Goal: Obtain resource: Obtain resource

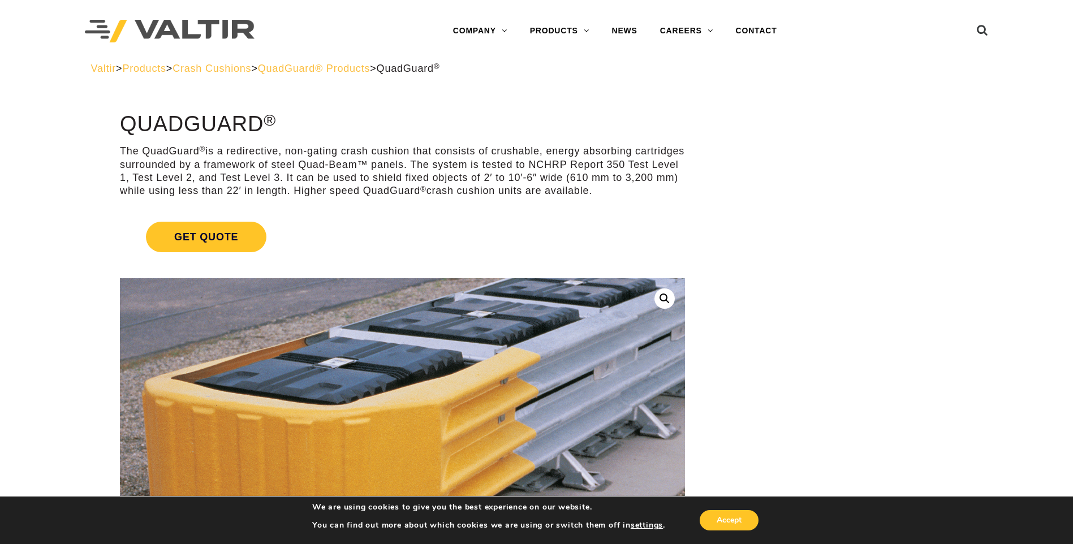
drag, startPoint x: 258, startPoint y: 299, endPoint x: 264, endPoint y: 294, distance: 7.2
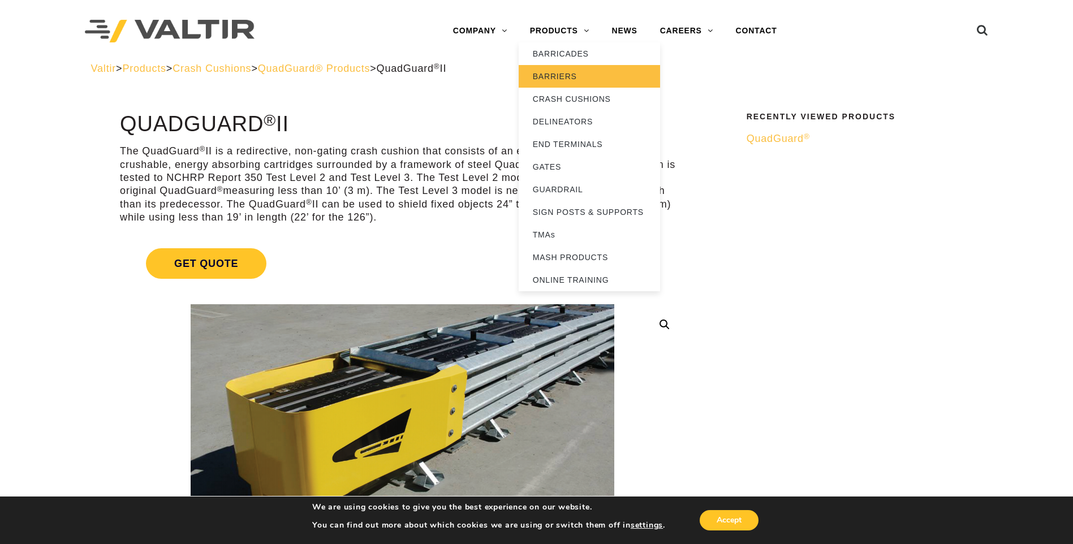
click at [568, 79] on link "BARRIERS" at bounding box center [589, 76] width 141 height 23
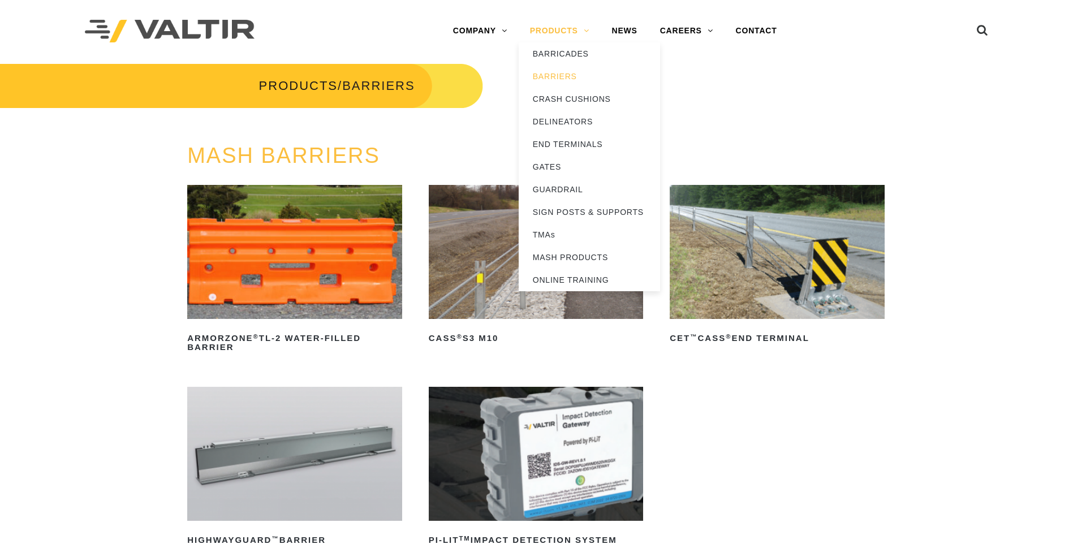
click at [570, 32] on link "PRODUCTS" at bounding box center [560, 31] width 82 height 23
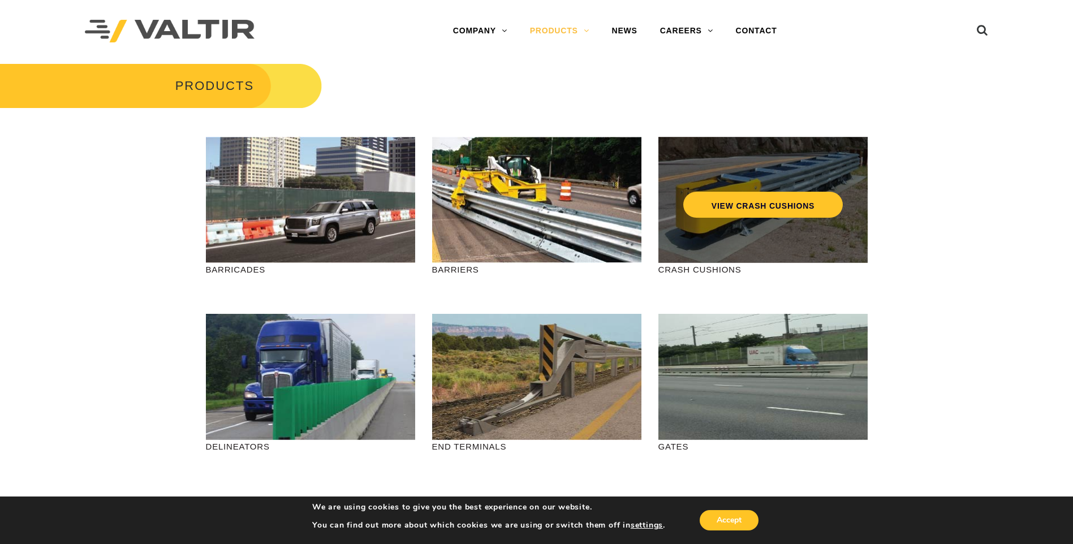
click at [820, 250] on div "VIEW CRASH CUSHIONS" at bounding box center [763, 200] width 209 height 126
click at [780, 202] on link "VIEW CRASH CUSHIONS" at bounding box center [763, 205] width 160 height 26
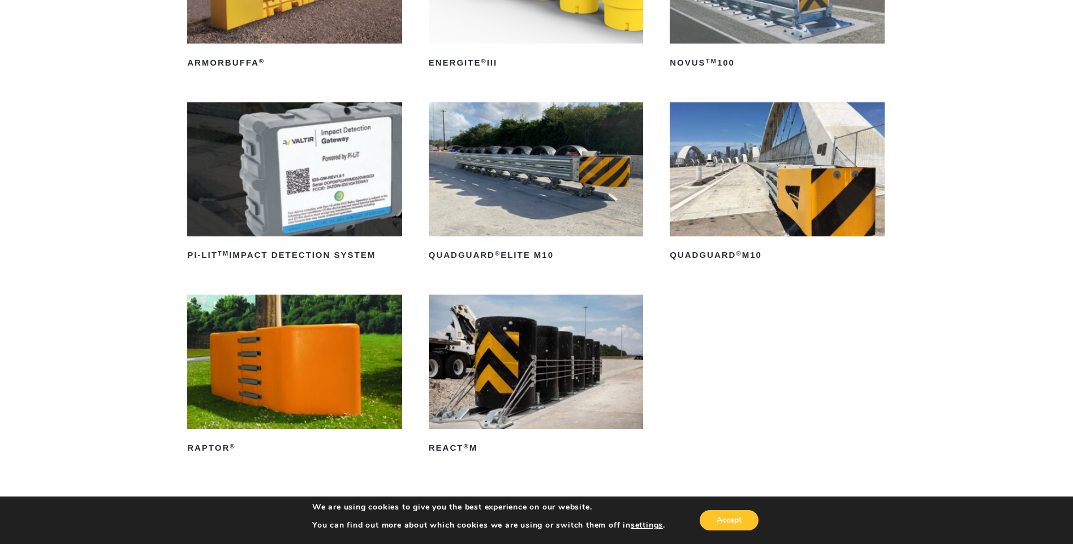
scroll to position [283, 0]
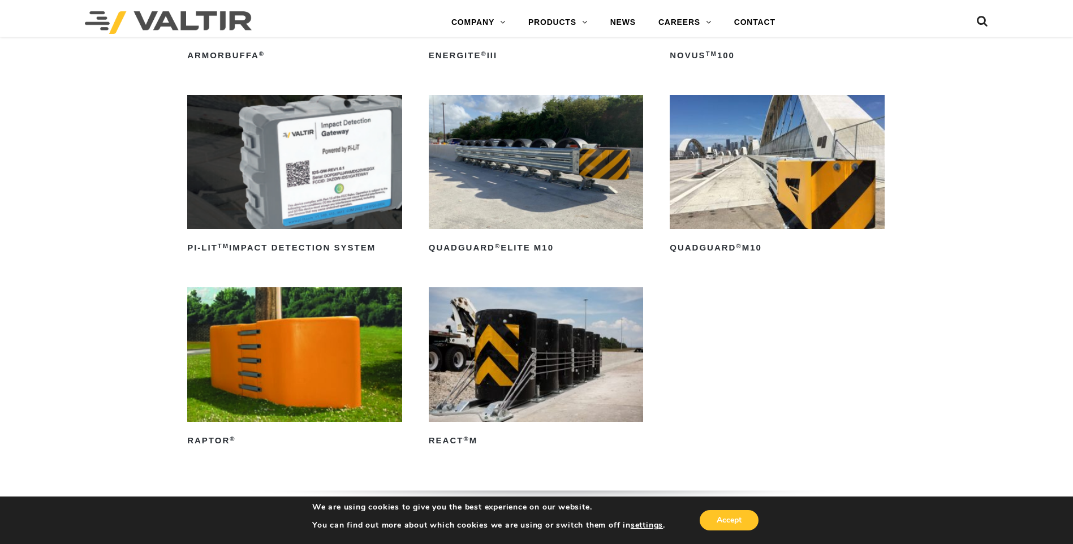
click at [285, 374] on img at bounding box center [294, 354] width 215 height 134
click at [789, 197] on img at bounding box center [777, 162] width 215 height 134
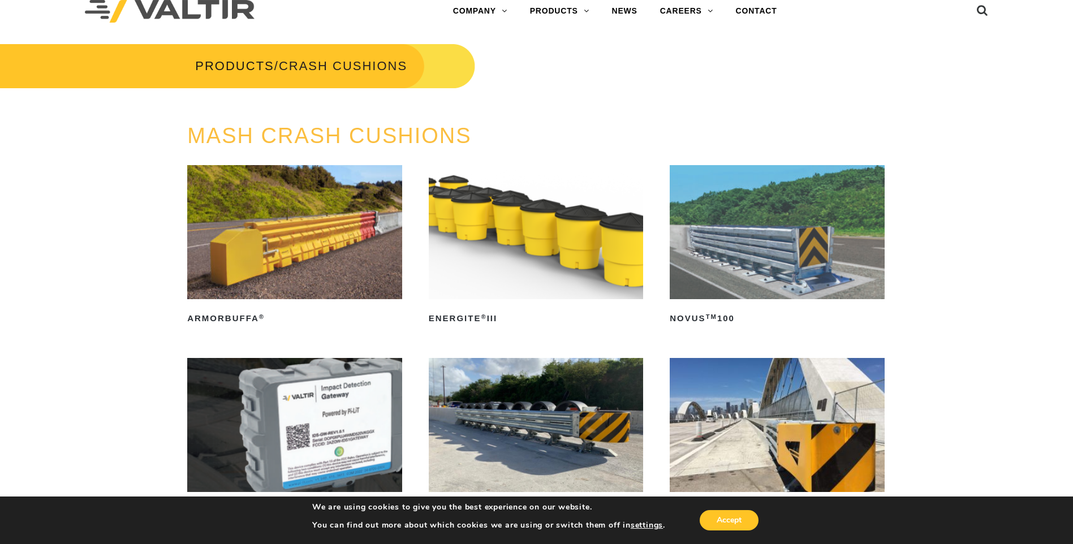
scroll to position [0, 0]
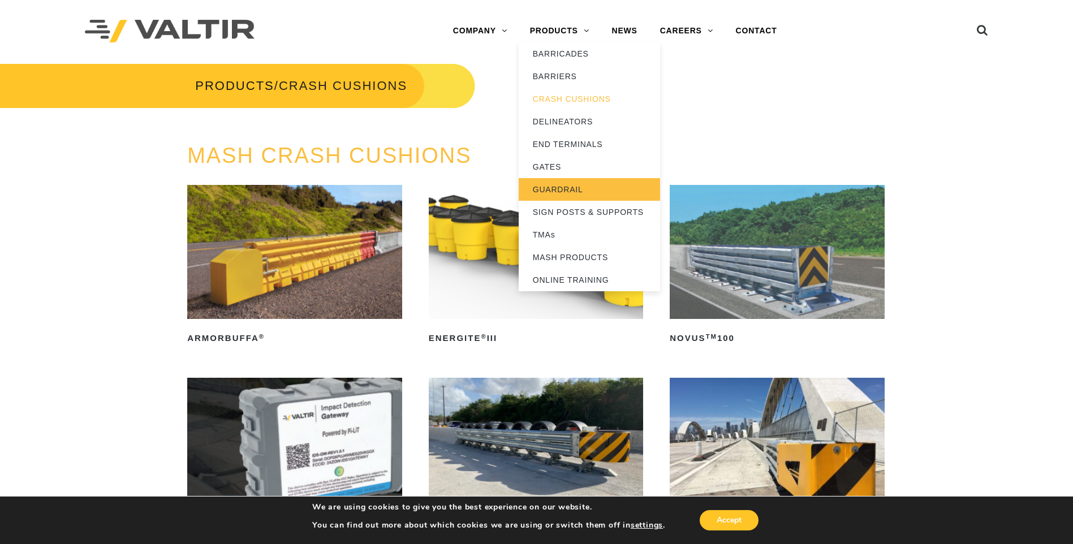
click at [567, 191] on link "GUARDRAIL" at bounding box center [589, 189] width 141 height 23
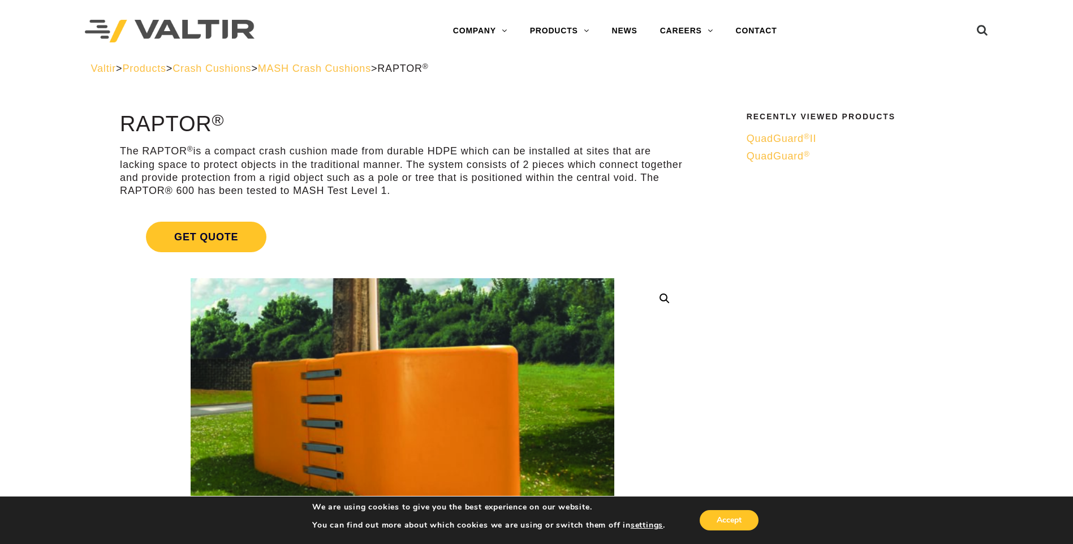
click at [347, 390] on img at bounding box center [489, 469] width 1448 height 925
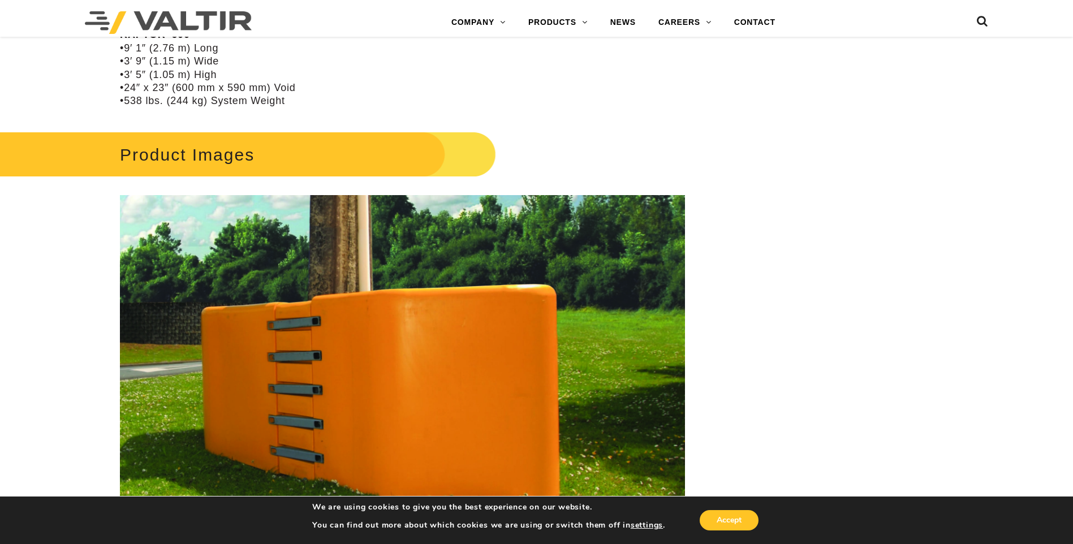
scroll to position [1131, 0]
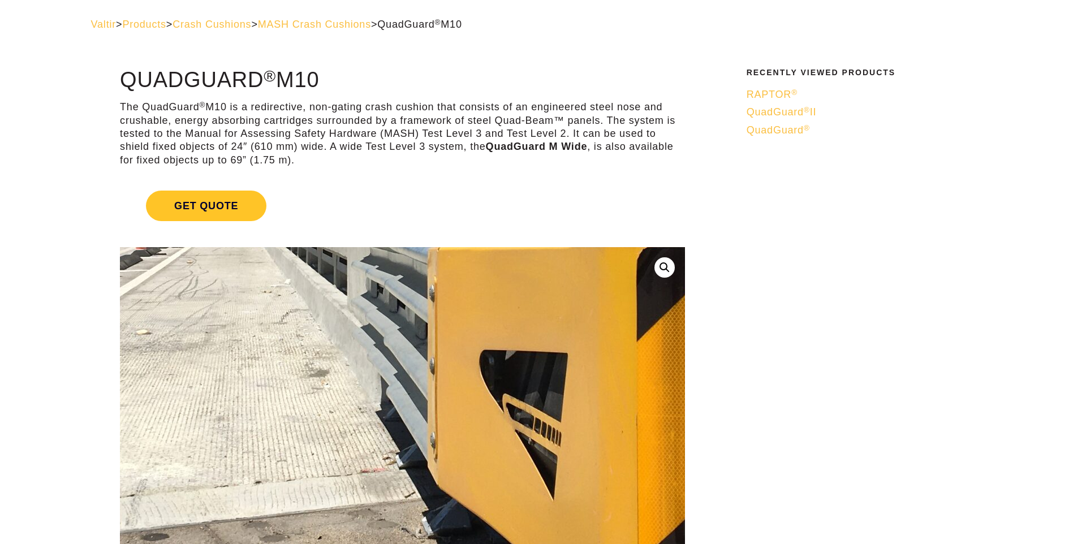
scroll to position [57, 0]
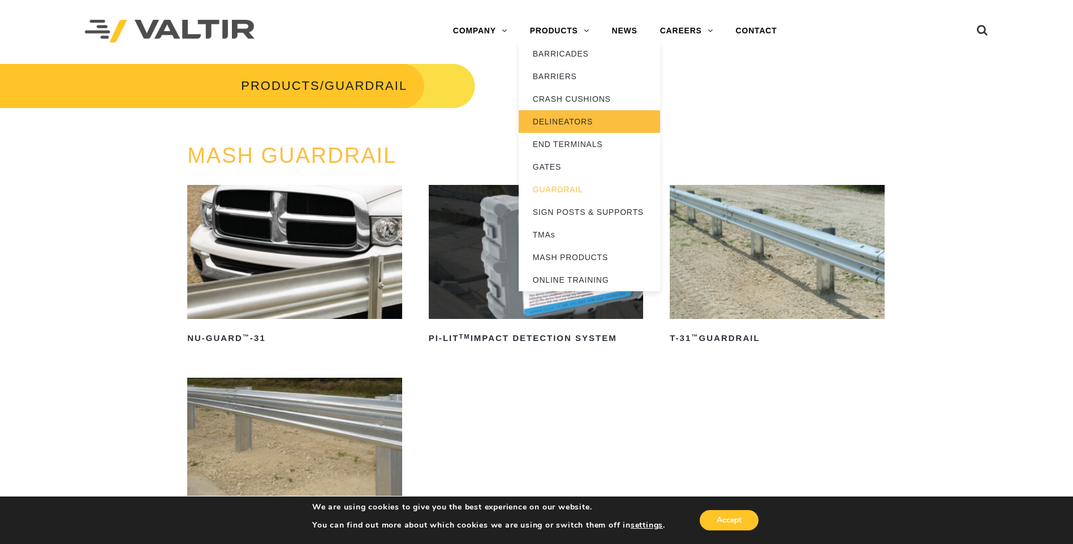
click at [557, 118] on link "DELINEATORS" at bounding box center [589, 121] width 141 height 23
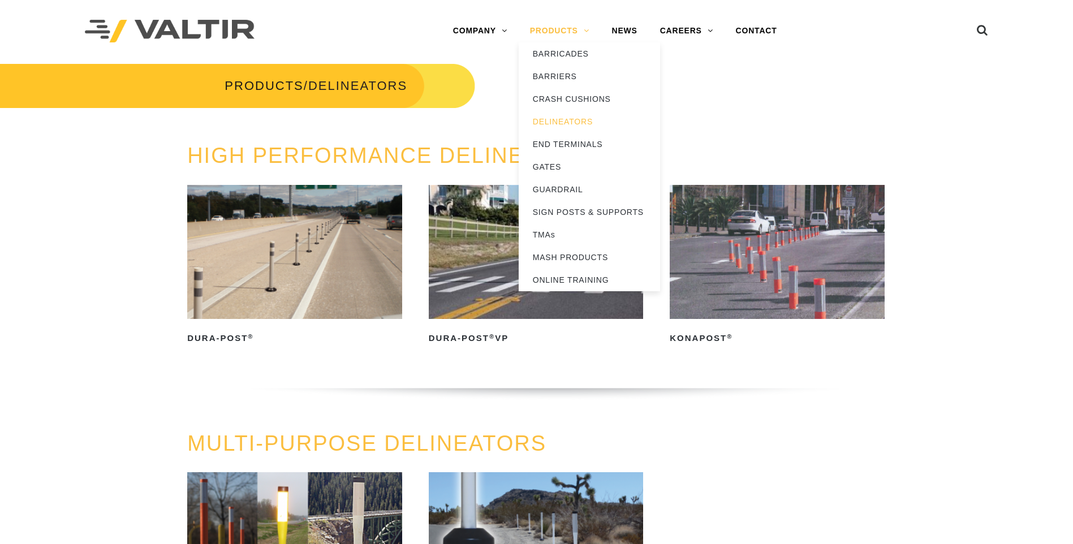
click at [554, 26] on link "PRODUCTS" at bounding box center [560, 31] width 82 height 23
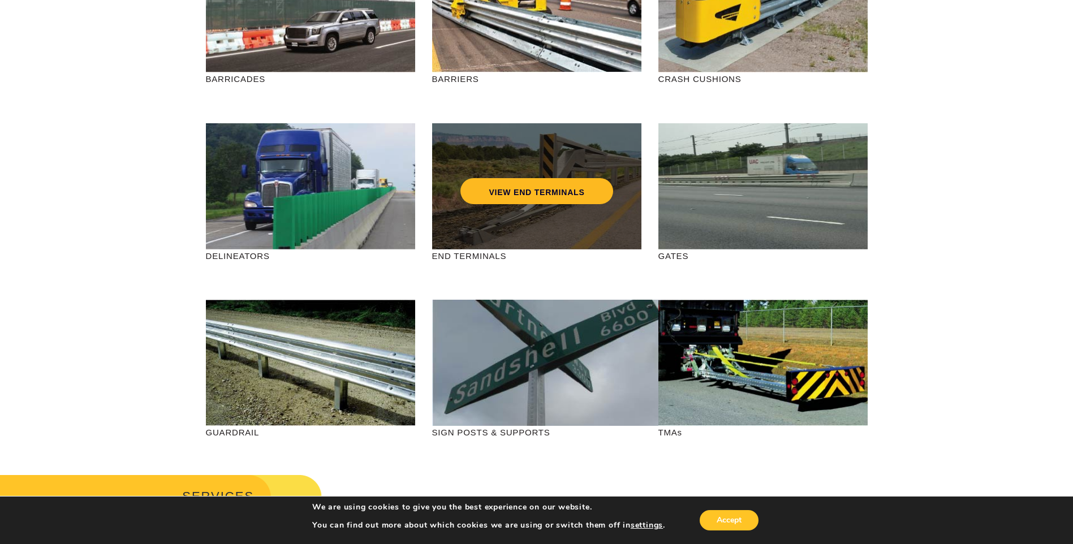
scroll to position [226, 0]
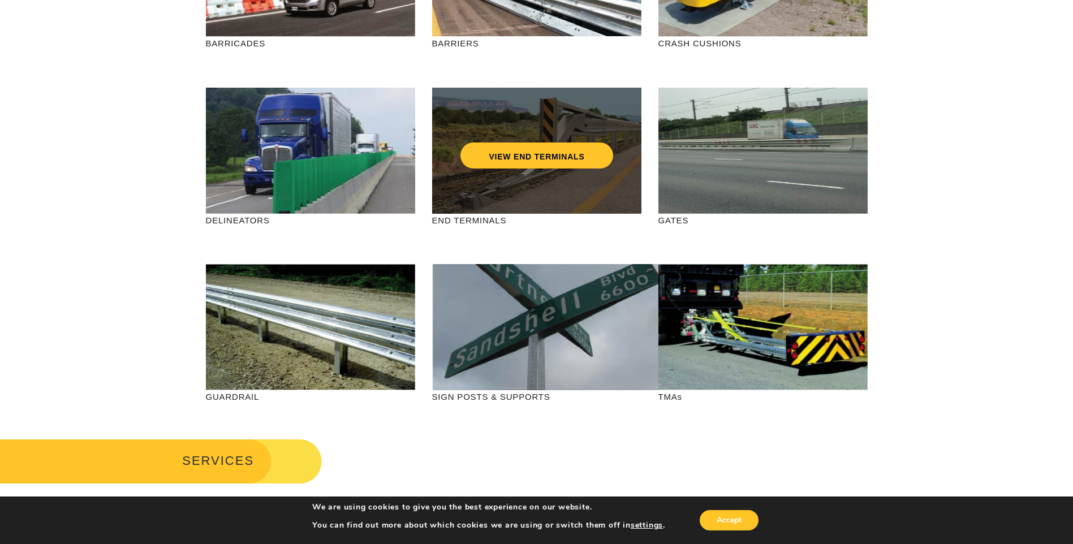
click at [563, 187] on div "VIEW END TERMINALS" at bounding box center [536, 151] width 209 height 126
click at [501, 152] on link "VIEW END TERMINALS" at bounding box center [537, 156] width 152 height 26
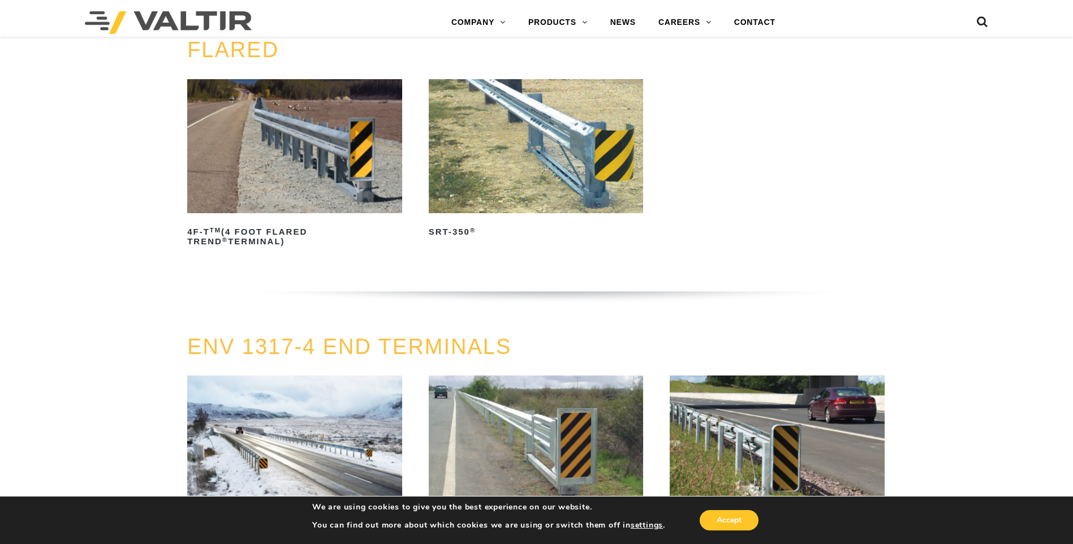
scroll to position [905, 0]
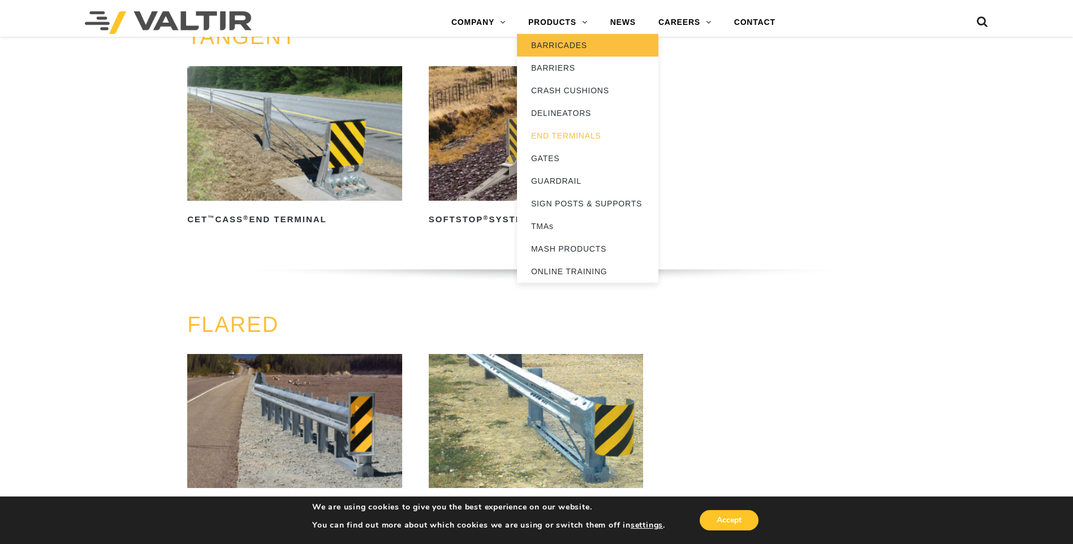
click at [569, 42] on link "BARRICADES" at bounding box center [587, 45] width 141 height 23
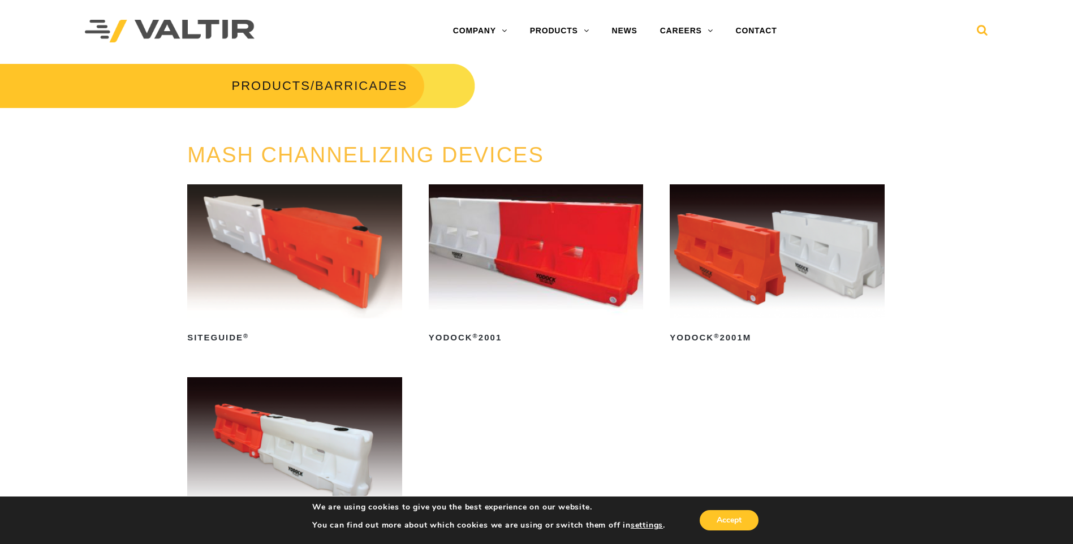
click at [979, 28] on icon at bounding box center [982, 32] width 11 height 17
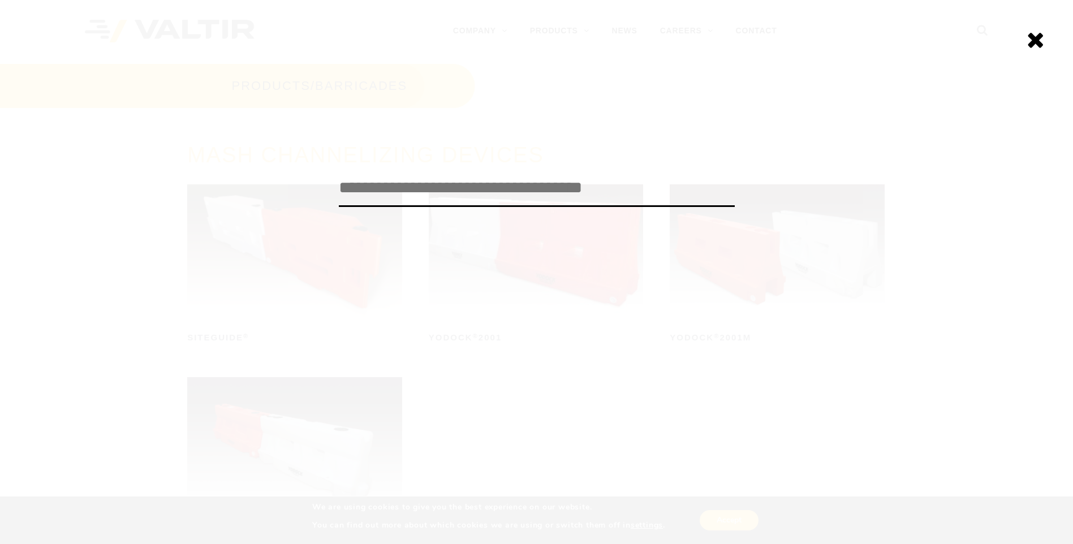
click at [481, 180] on input "search" at bounding box center [537, 188] width 396 height 37
type input "*********"
click input "******" at bounding box center [0, 0] width 0 height 0
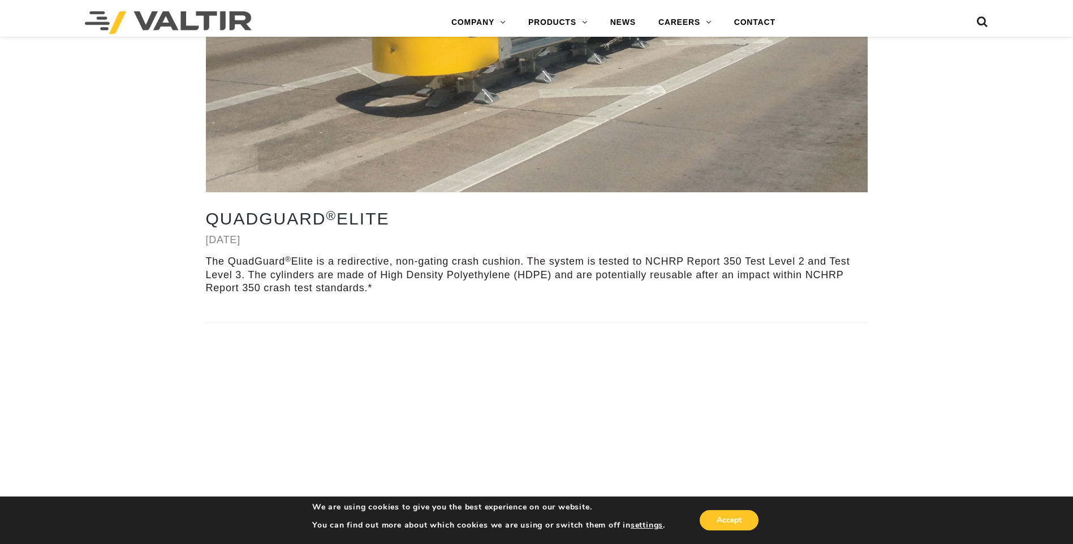
scroll to position [3451, 0]
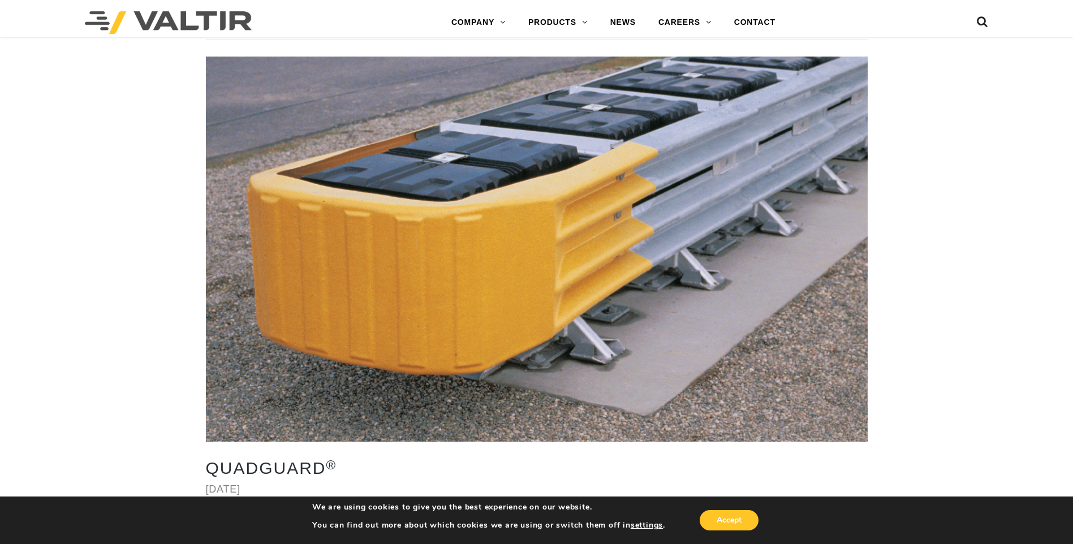
click at [532, 300] on img at bounding box center [537, 249] width 662 height 385
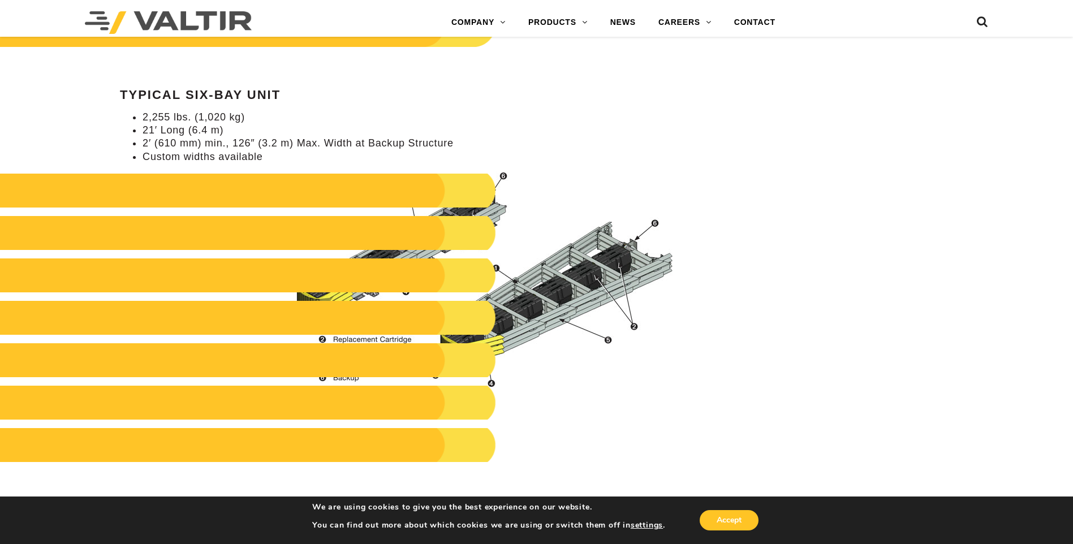
scroll to position [1131, 0]
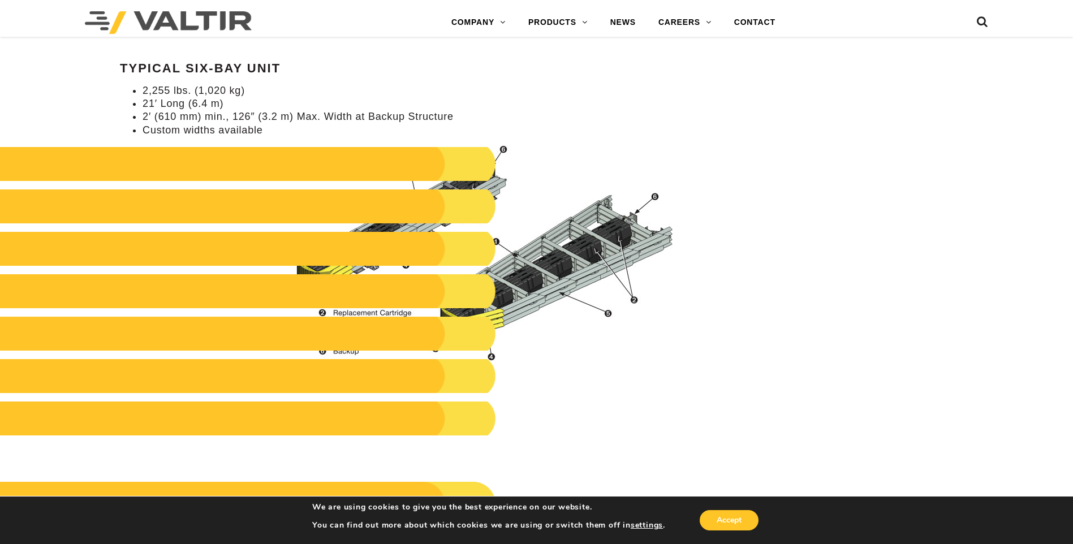
click at [470, 338] on h2 at bounding box center [227, 334] width 537 height 34
click at [569, 290] on img at bounding box center [482, 253] width 406 height 216
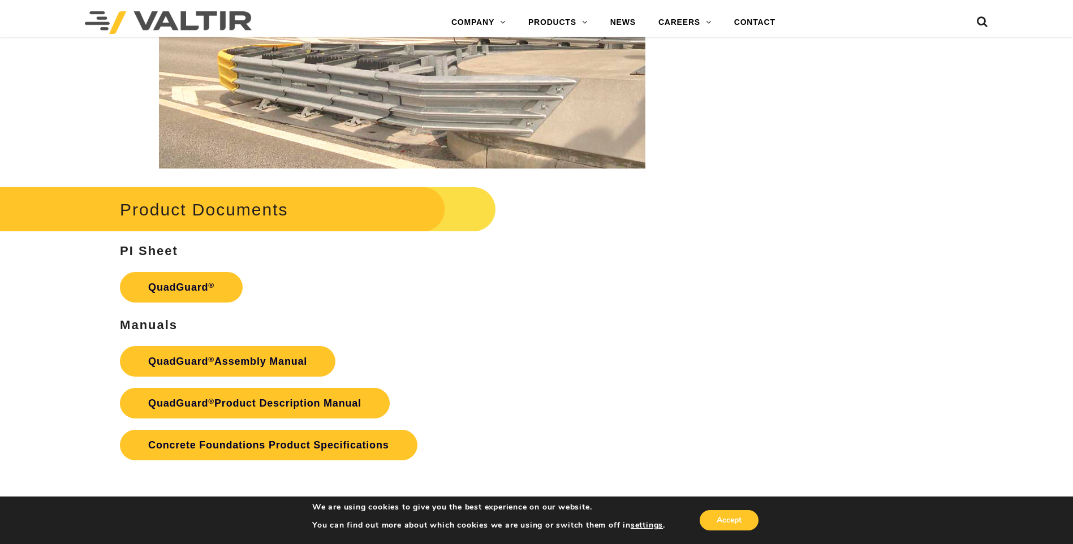
scroll to position [2206, 0]
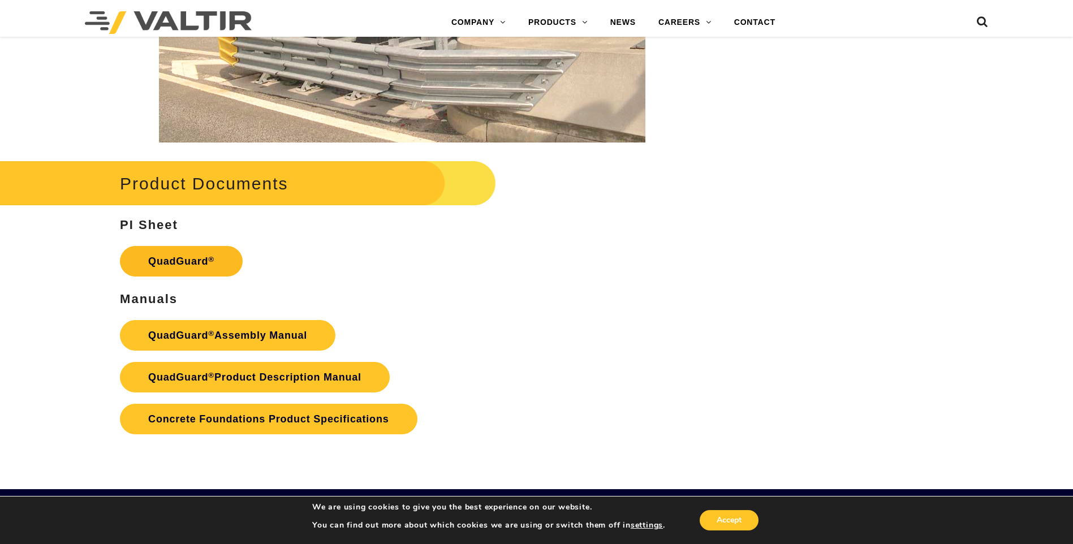
click at [161, 260] on link "QuadGuard ®" at bounding box center [181, 261] width 123 height 31
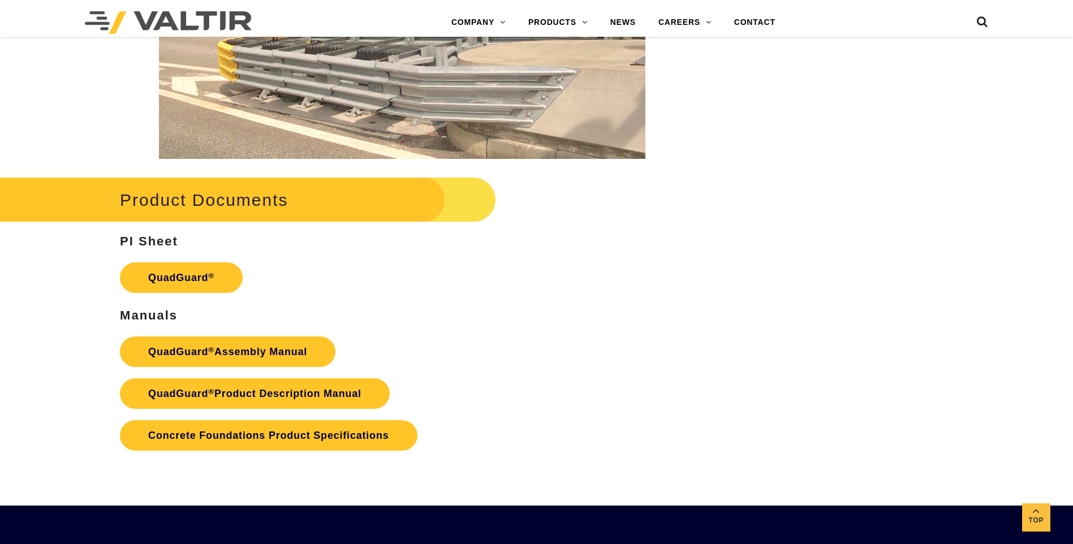
scroll to position [2206, 0]
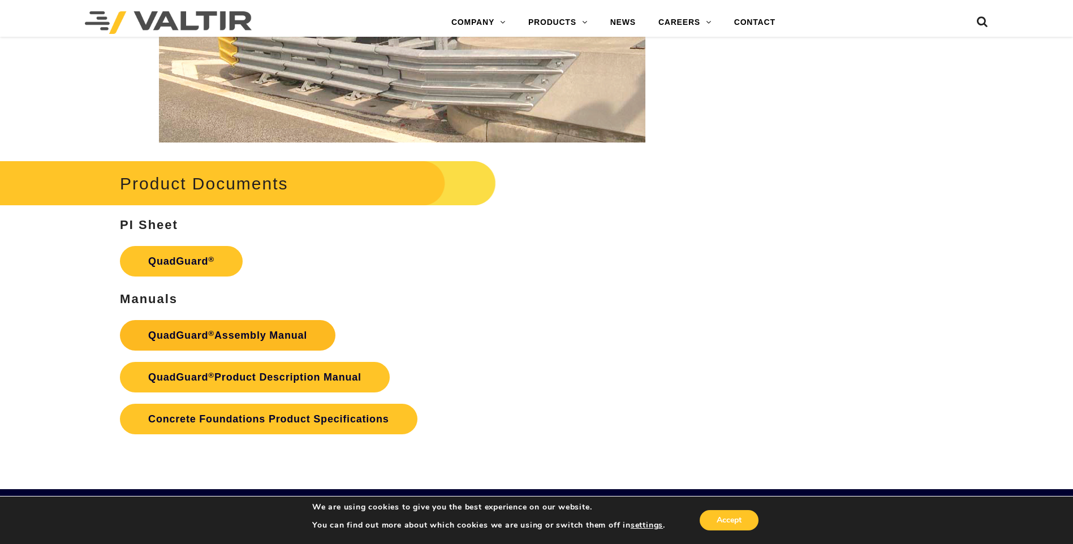
click at [226, 336] on link "QuadGuard ® Assembly Manual" at bounding box center [228, 335] width 216 height 31
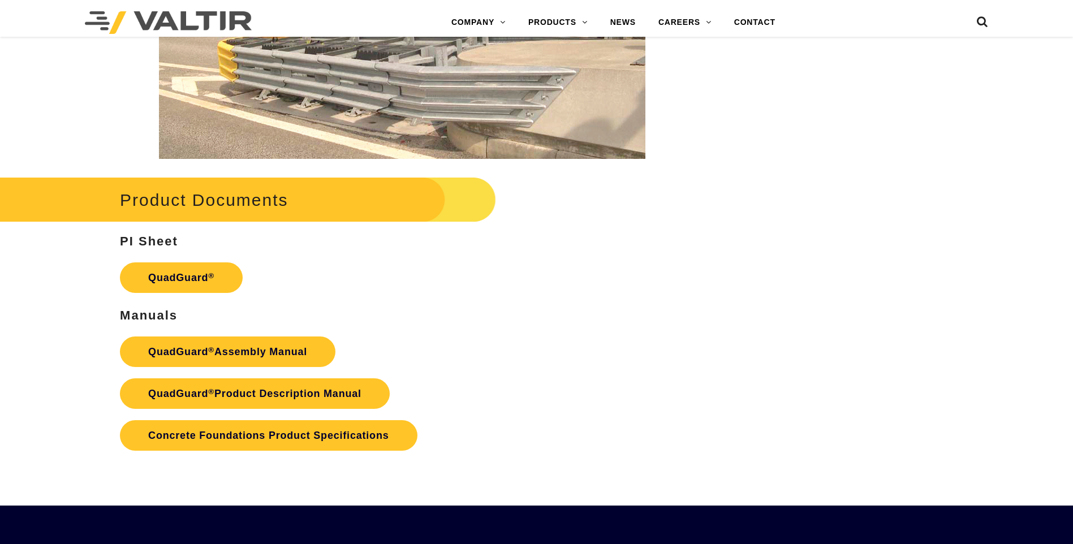
scroll to position [2206, 0]
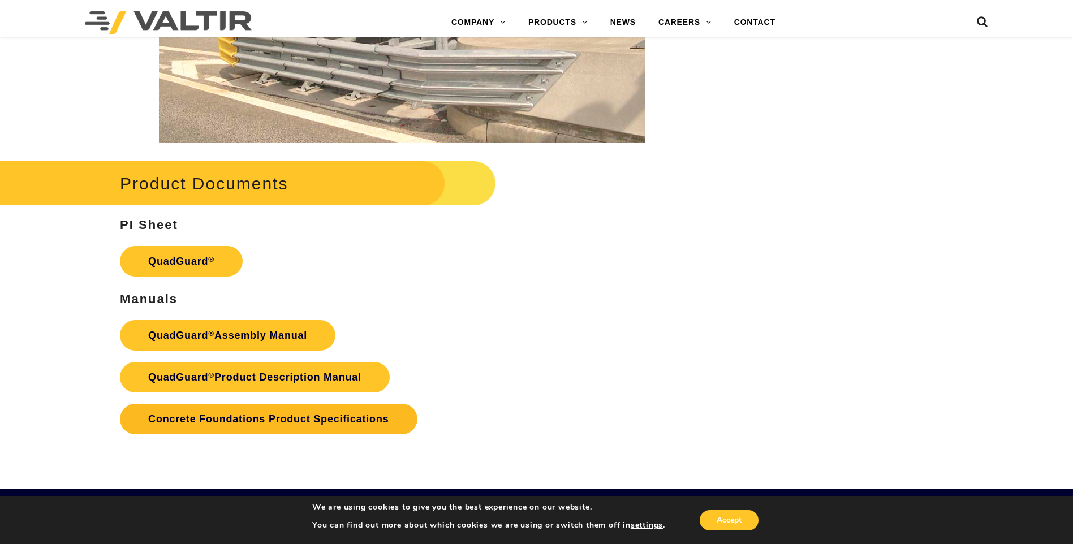
click at [266, 414] on link "Concrete Foundations Product Specifications" at bounding box center [268, 419] width 297 height 31
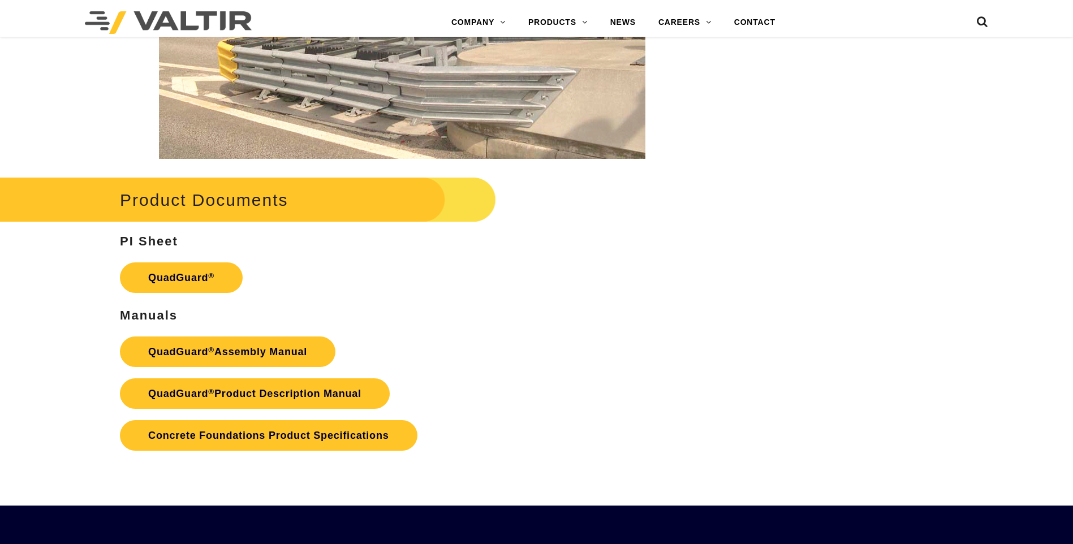
scroll to position [2206, 0]
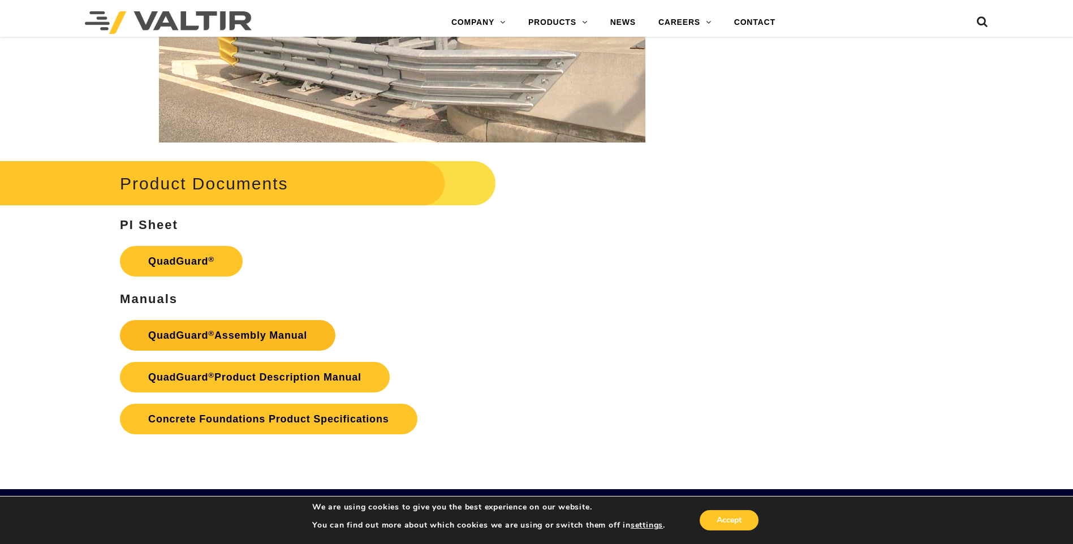
click at [283, 331] on link "QuadGuard ® Assembly Manual" at bounding box center [228, 335] width 216 height 31
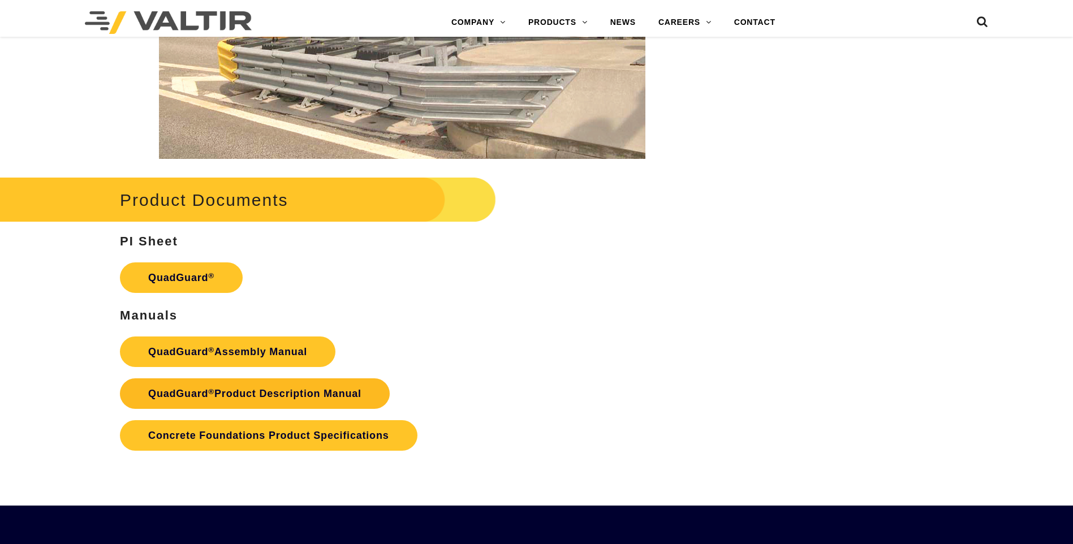
scroll to position [2206, 0]
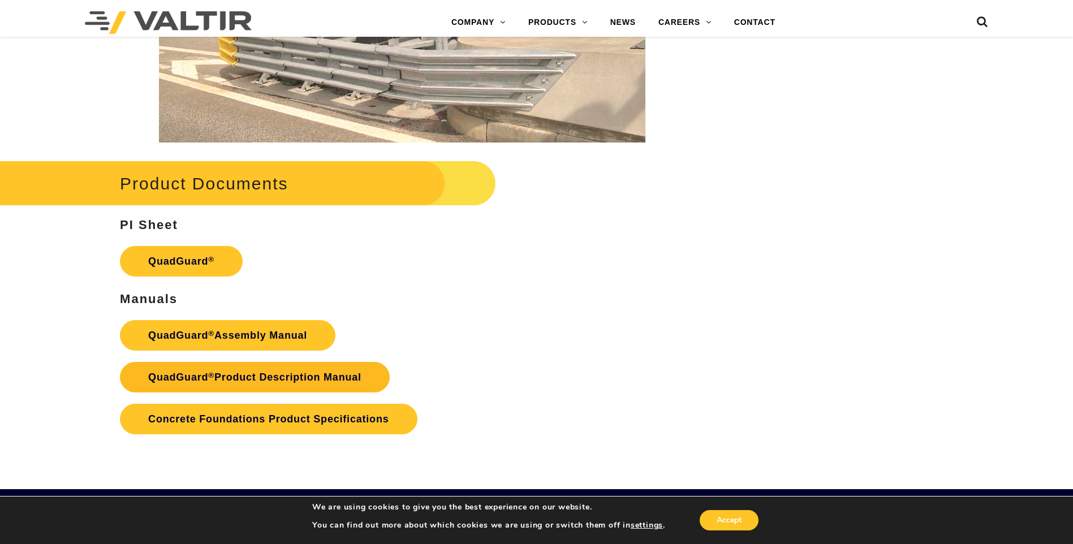
click at [235, 369] on link "QuadGuard ® Product Description Manual" at bounding box center [255, 377] width 270 height 31
